Goal: Complete application form

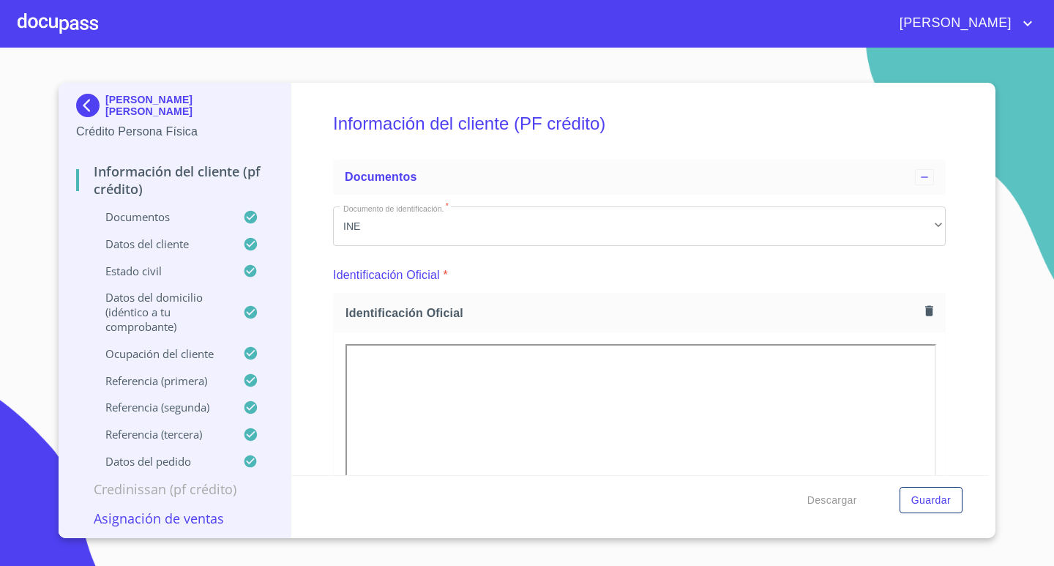
click at [54, 20] on div at bounding box center [58, 23] width 81 height 47
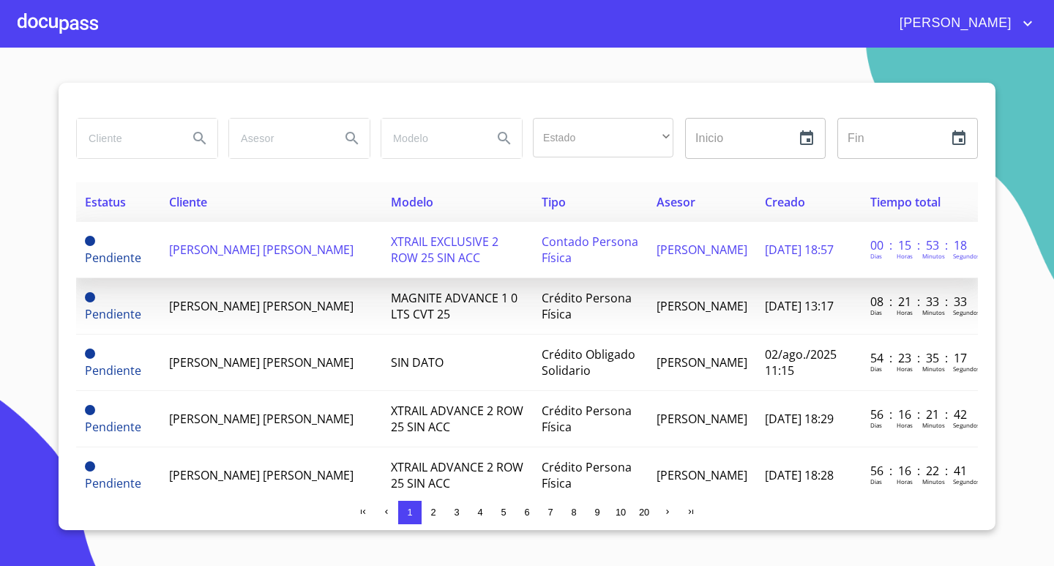
click at [284, 261] on td "[PERSON_NAME] [PERSON_NAME]" at bounding box center [270, 250] width 221 height 56
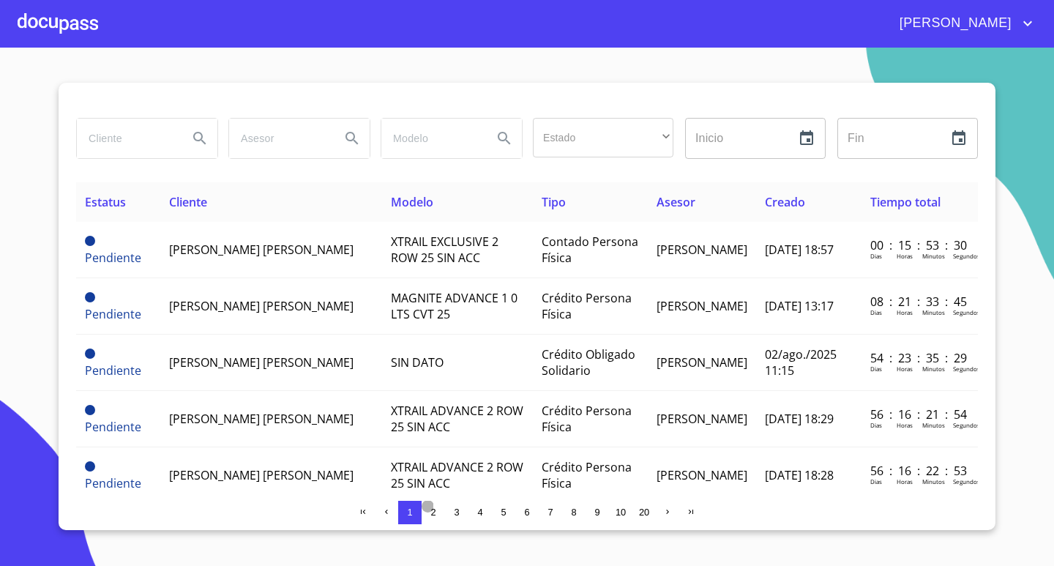
click at [432, 511] on span "2" at bounding box center [432, 512] width 5 height 11
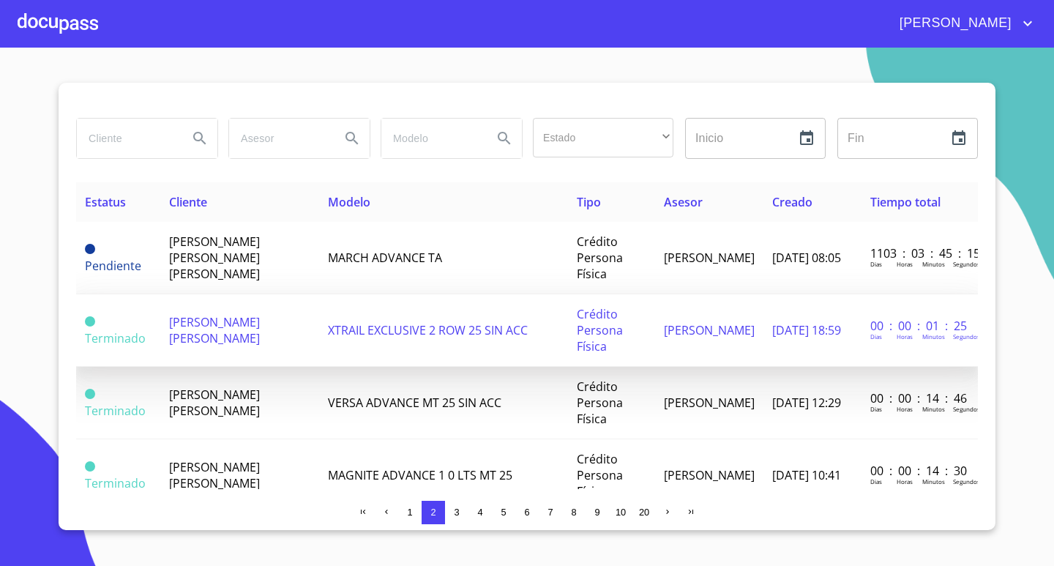
click at [247, 335] on span "[PERSON_NAME] [PERSON_NAME]" at bounding box center [214, 330] width 91 height 32
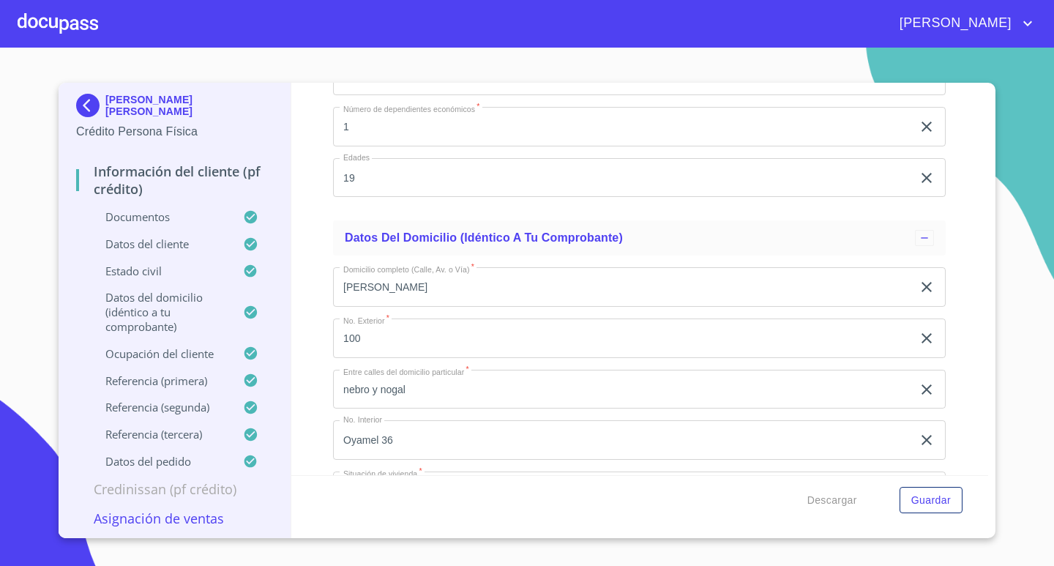
scroll to position [5784, 0]
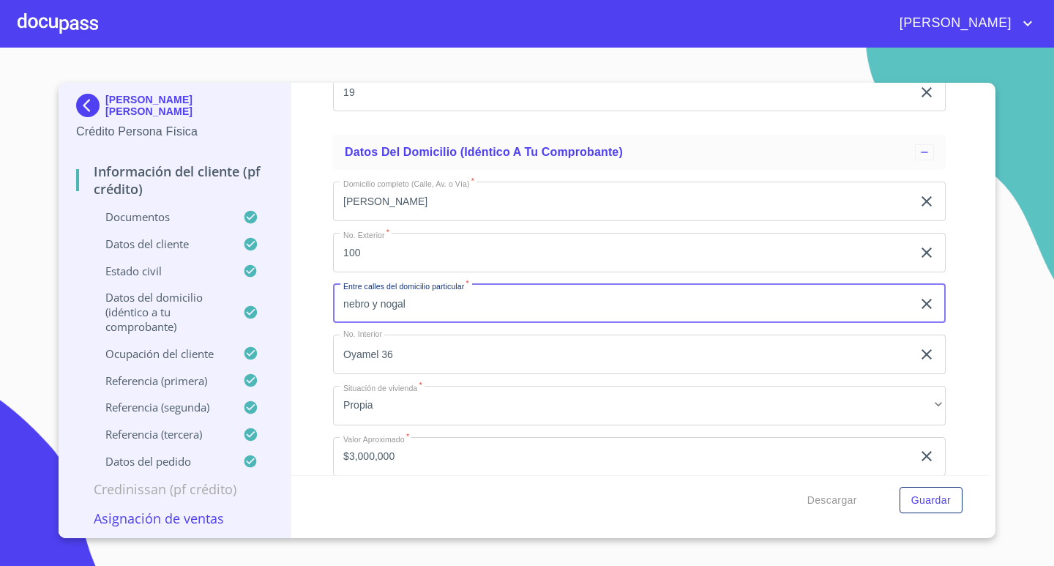
click at [341, 303] on input "nebro y nogal" at bounding box center [622, 304] width 579 height 40
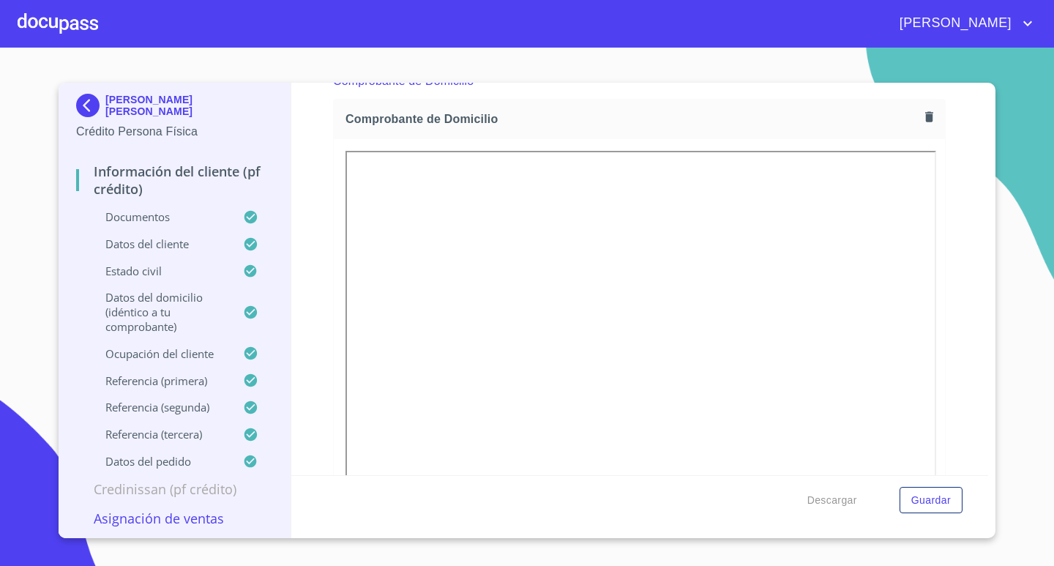
scroll to position [805, 0]
type input "enebro y nogal"
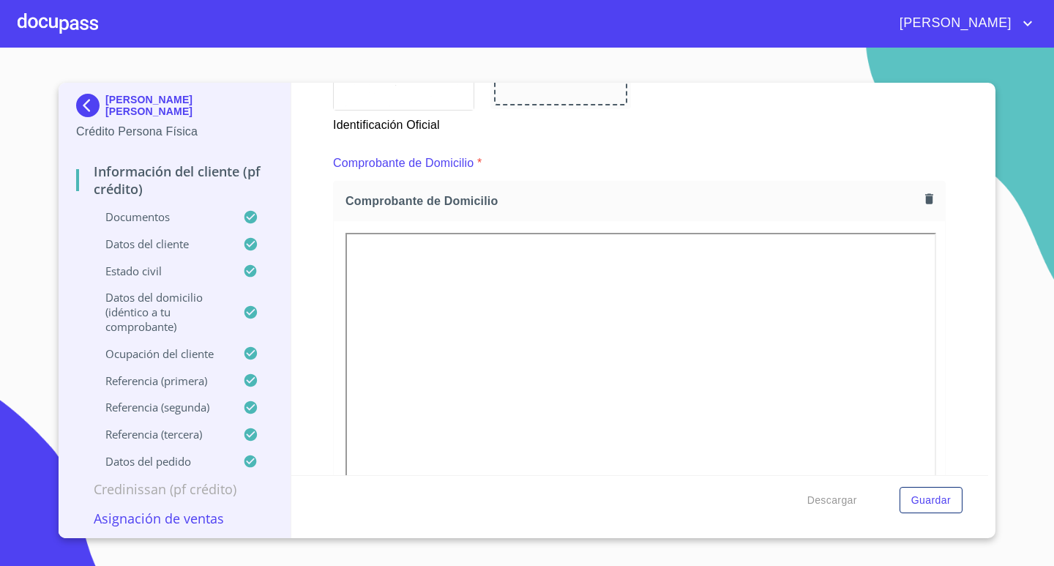
scroll to position [732, 0]
click at [925, 193] on icon "button" at bounding box center [929, 196] width 8 height 10
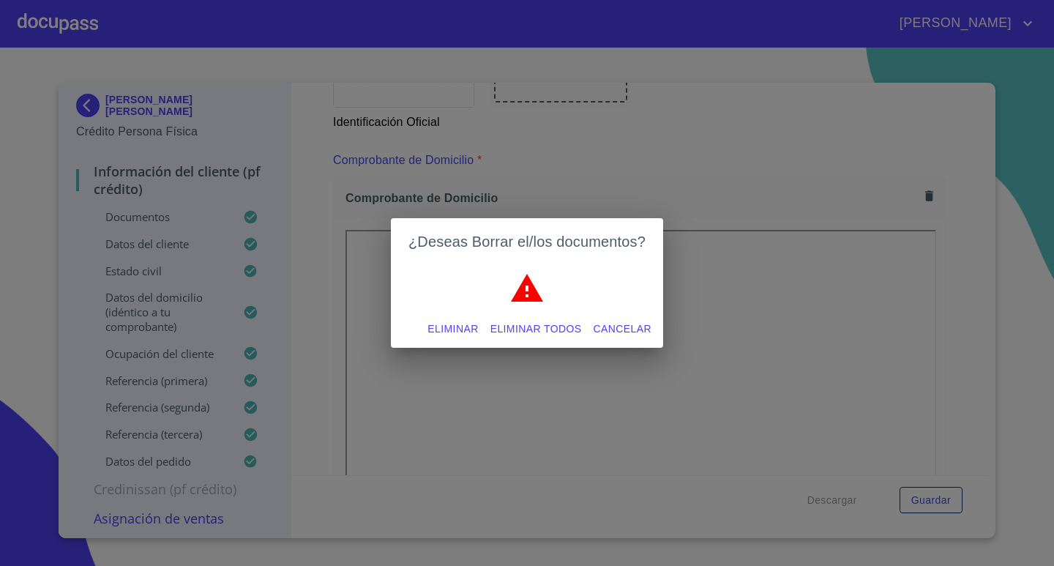
click at [533, 329] on span "Eliminar todos" at bounding box center [537, 329] width 92 height 18
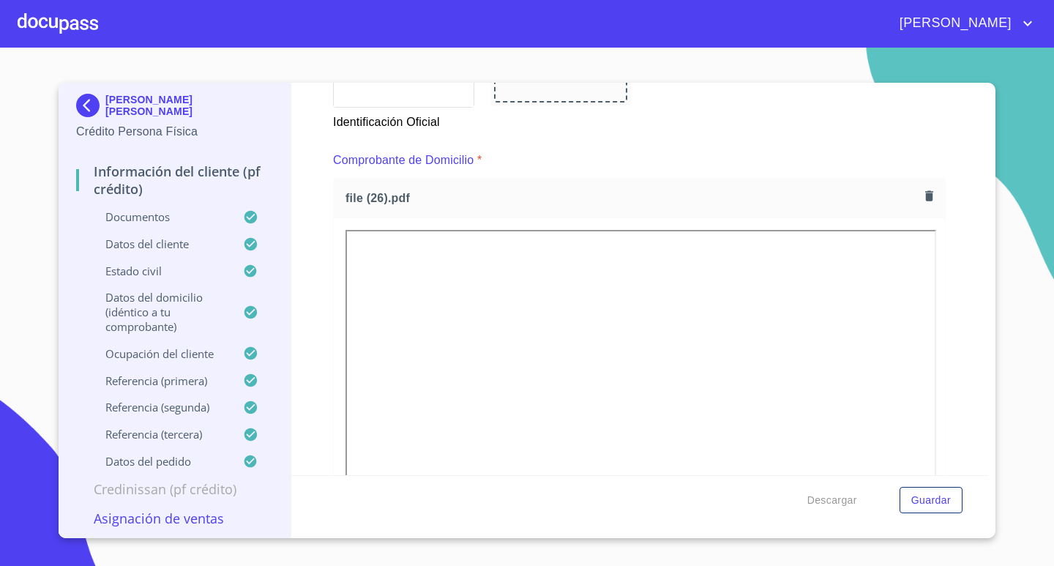
click at [638, 171] on div "Comprobante de Domicilio *" at bounding box center [639, 160] width 613 height 35
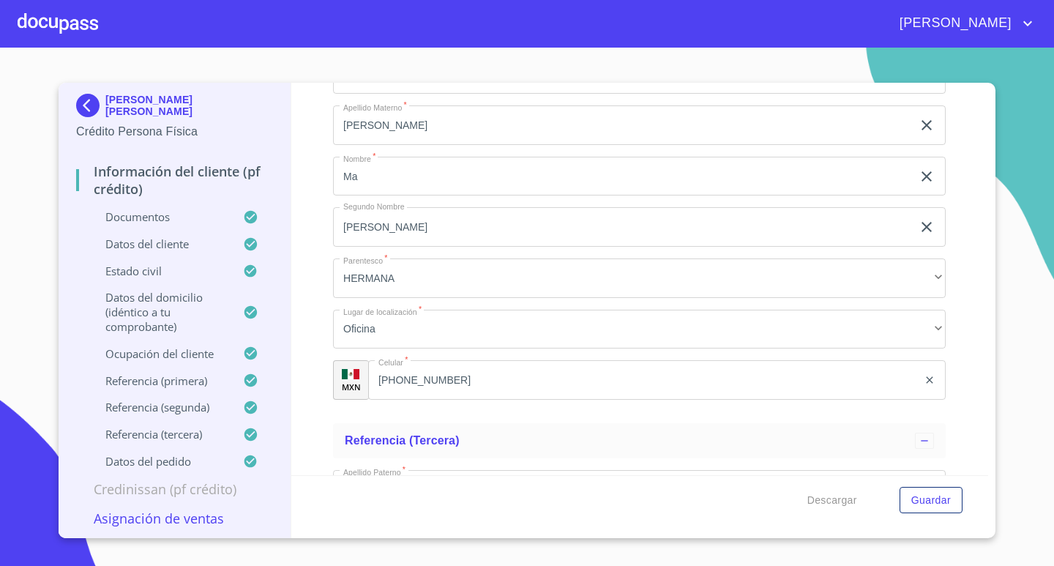
scroll to position [8492, 0]
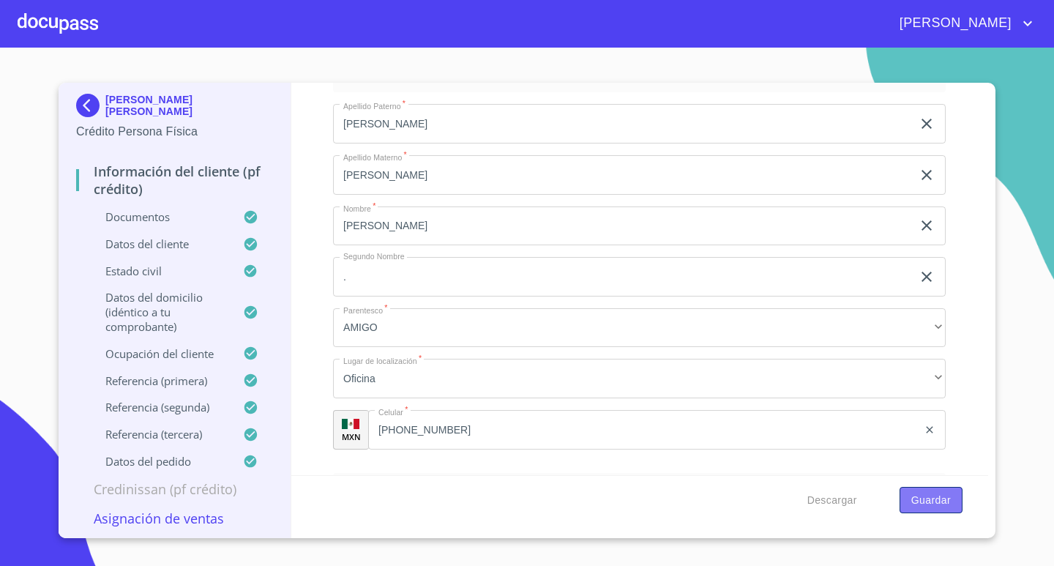
click at [926, 500] on span "Guardar" at bounding box center [931, 500] width 40 height 18
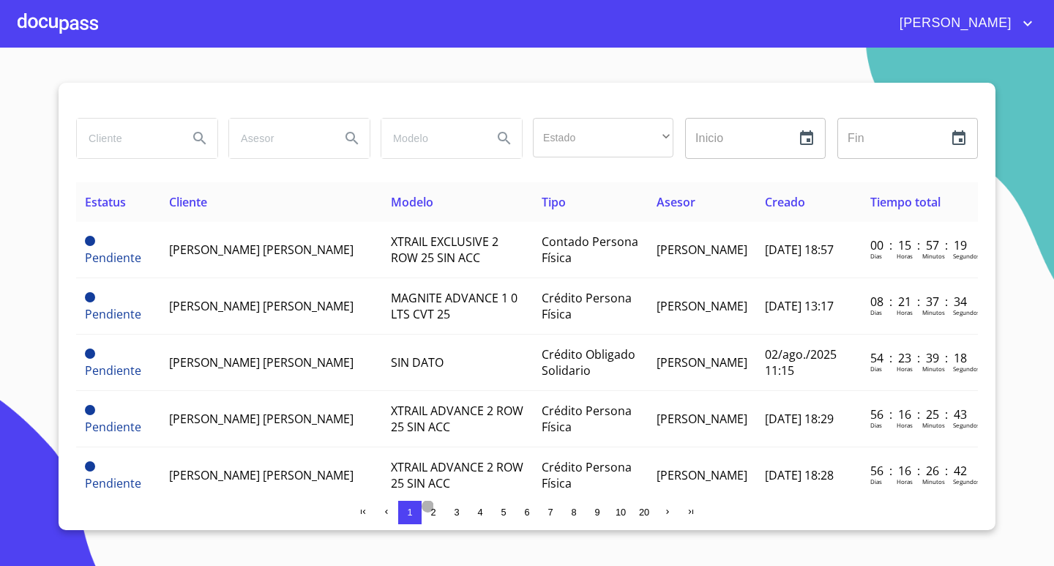
click at [433, 509] on span "2" at bounding box center [432, 512] width 5 height 11
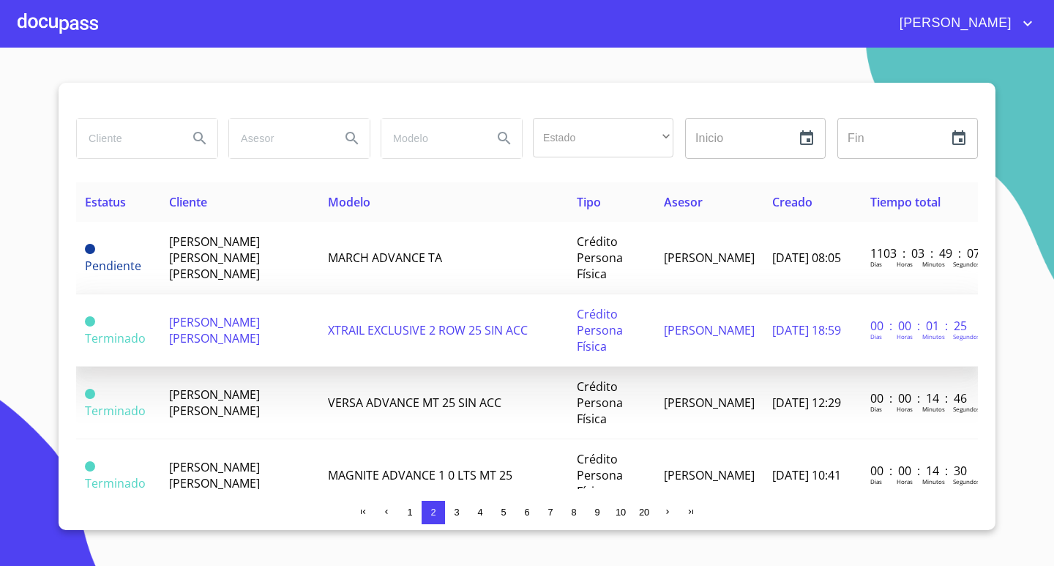
click at [286, 334] on td "[PERSON_NAME] [PERSON_NAME]" at bounding box center [239, 330] width 159 height 72
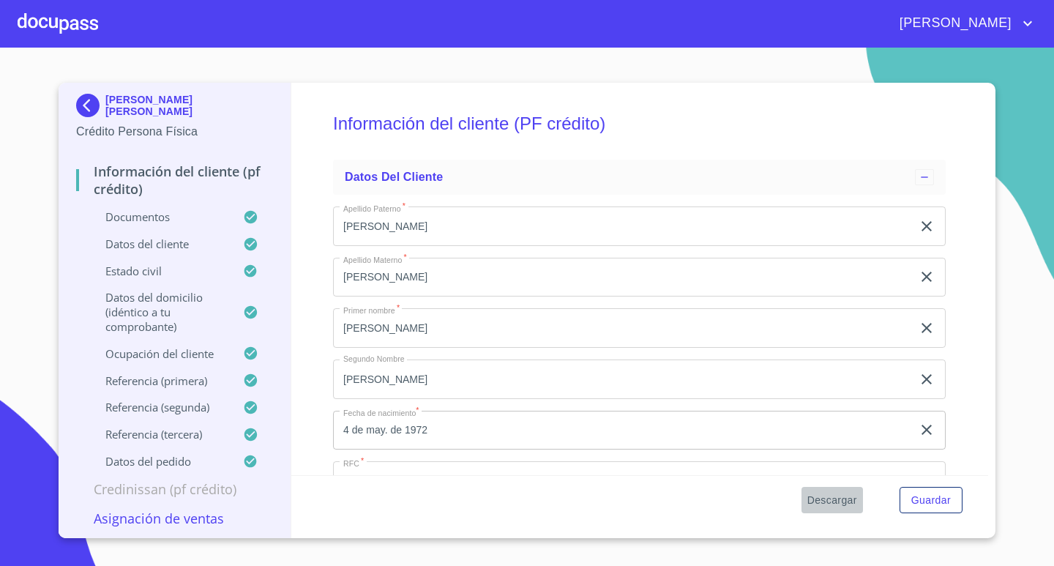
click at [838, 502] on span "Descargar" at bounding box center [833, 500] width 50 height 18
